Goal: Navigation & Orientation: Find specific page/section

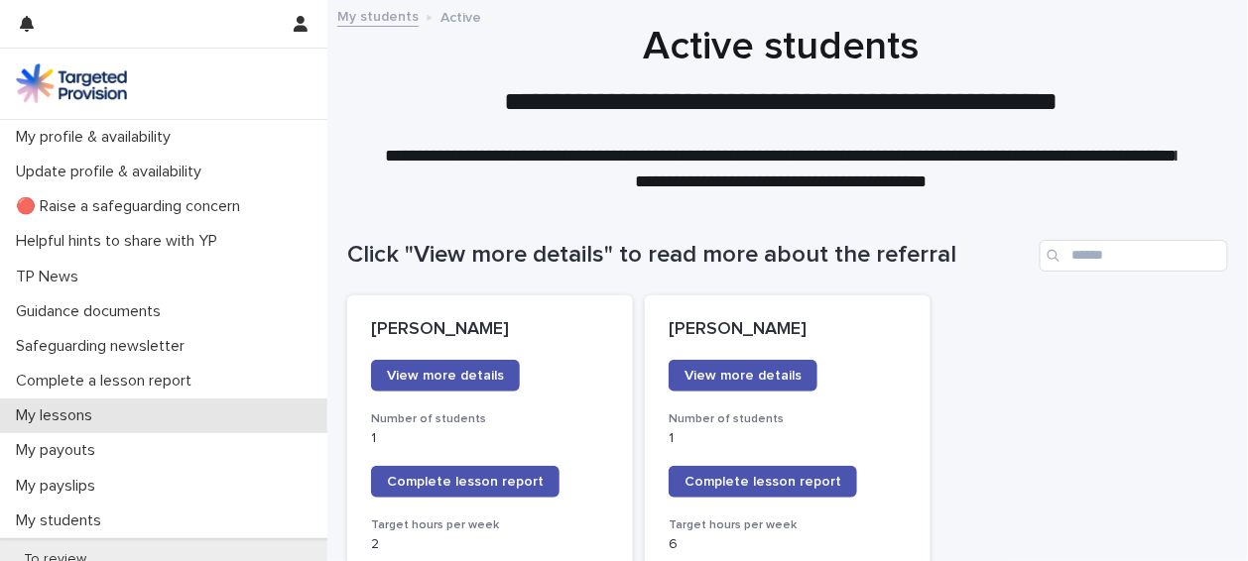
click at [69, 415] on p "My lessons" at bounding box center [58, 416] width 100 height 19
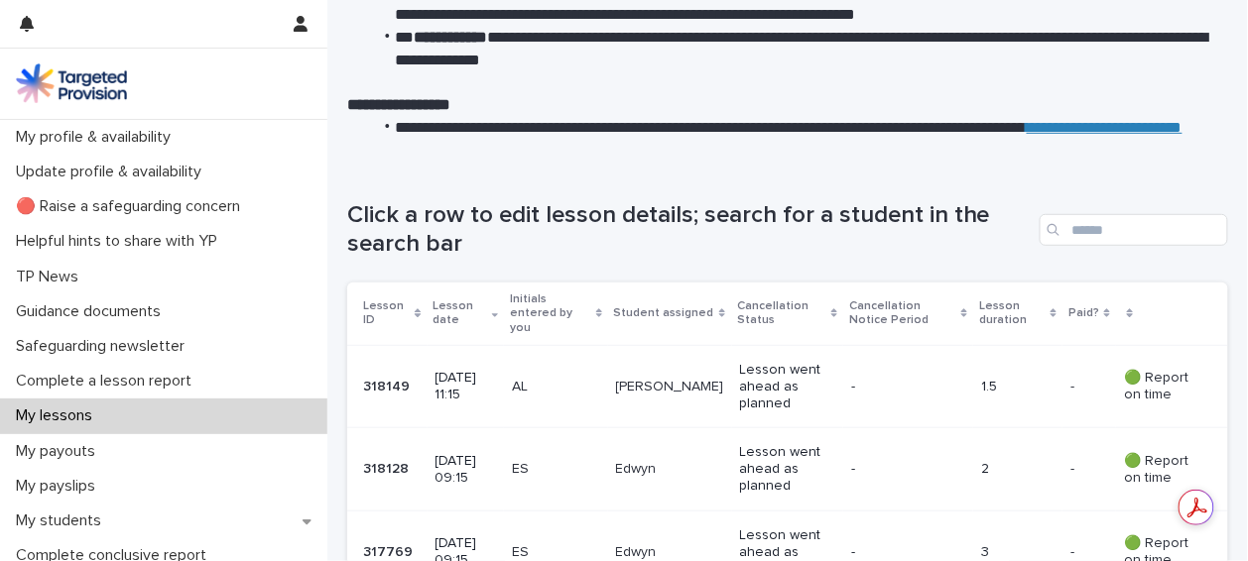
scroll to position [184, 0]
